Goal: Answer question/provide support

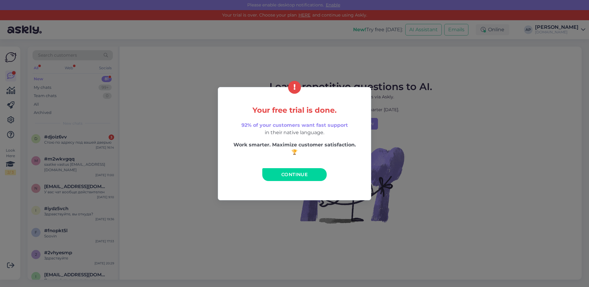
click at [308, 179] on link "Continue" at bounding box center [294, 174] width 64 height 13
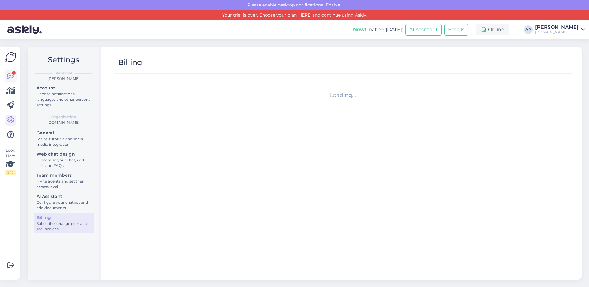
click at [14, 72] on div at bounding box center [14, 73] width 4 height 4
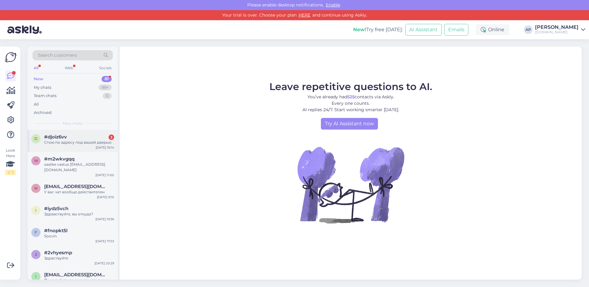
click at [84, 141] on div "Стою по адресу под вашей дверью" at bounding box center [79, 143] width 70 height 6
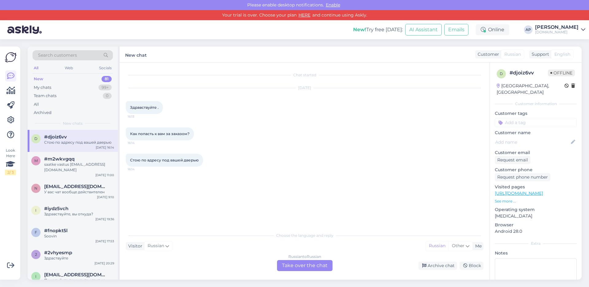
click at [309, 266] on div "Russian to Russian Take over the chat" at bounding box center [305, 265] width 56 height 11
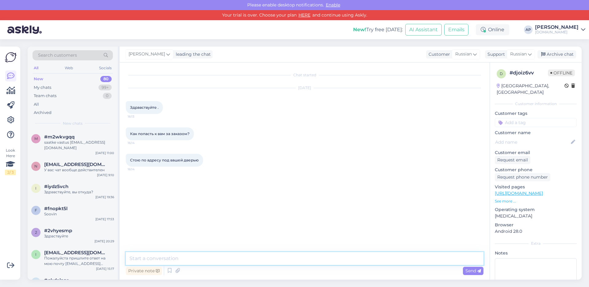
click at [210, 260] on textarea at bounding box center [305, 258] width 358 height 13
paste textarea "Добрый день, [DATE] к сожалению мы работали до 16:05"
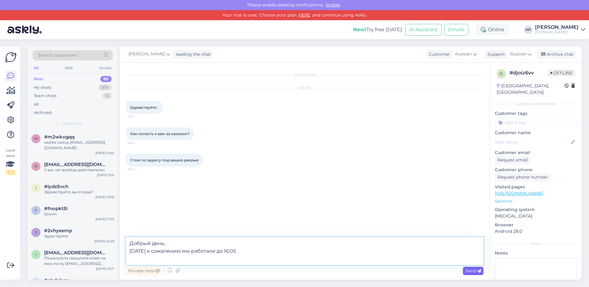
type textarea "Добрый день, [DATE] к сожалению мы работали до 16:05"
click at [475, 269] on span "Send" at bounding box center [473, 271] width 16 height 6
